Goal: Task Accomplishment & Management: Complete application form

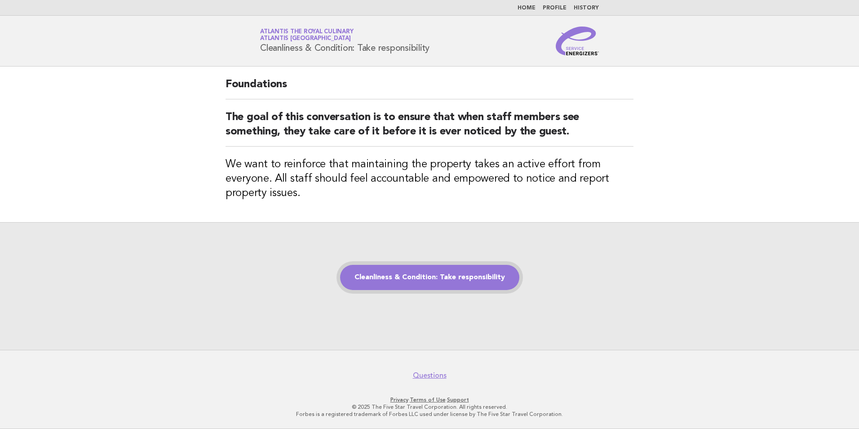
click at [454, 288] on link "Cleanliness & Condition: Take responsibility" at bounding box center [429, 277] width 179 height 25
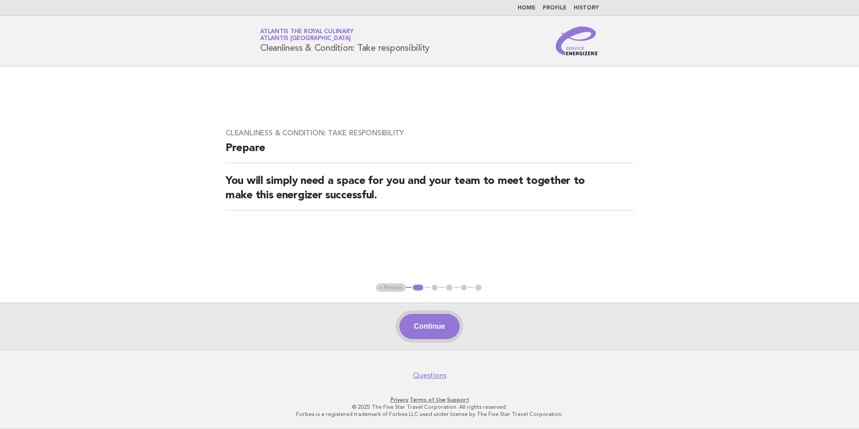
click at [439, 323] on button "Continue" at bounding box center [429, 326] width 60 height 25
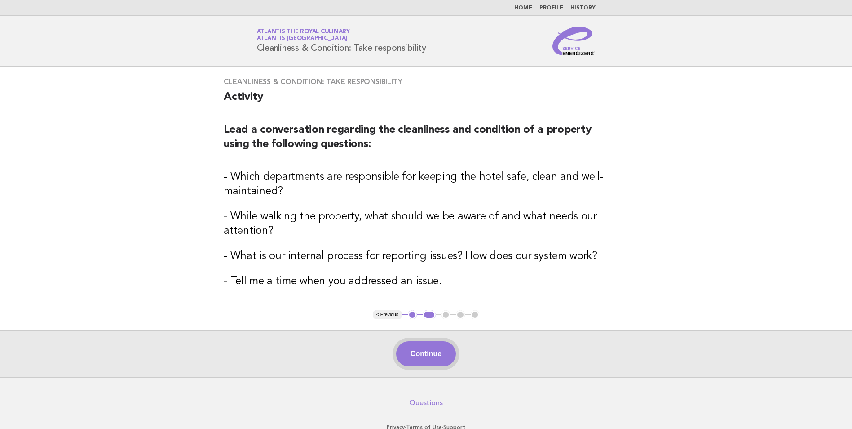
click at [418, 353] on button "Continue" at bounding box center [426, 353] width 60 height 25
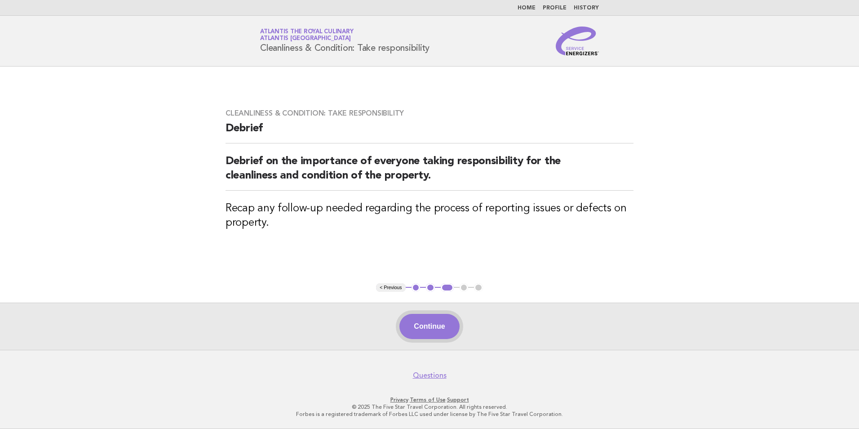
click at [450, 332] on button "Continue" at bounding box center [429, 326] width 60 height 25
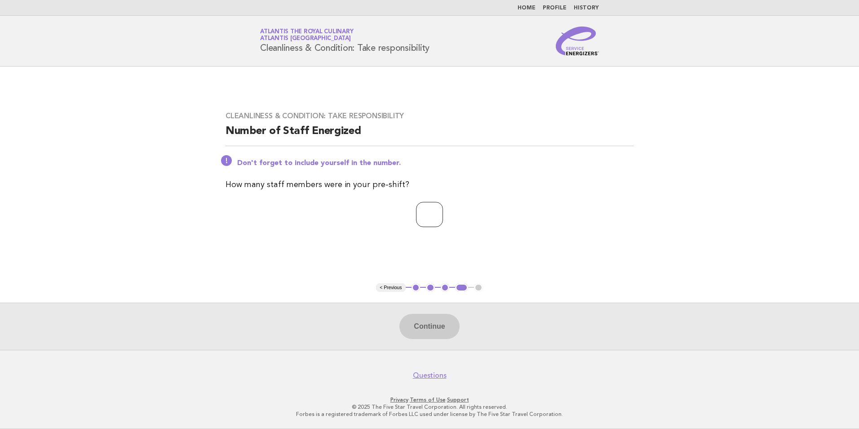
click at [430, 212] on input "number" at bounding box center [429, 214] width 27 height 25
type input "*"
click at [433, 329] on button "Continue" at bounding box center [429, 326] width 60 height 25
